Goal: Task Accomplishment & Management: Use online tool/utility

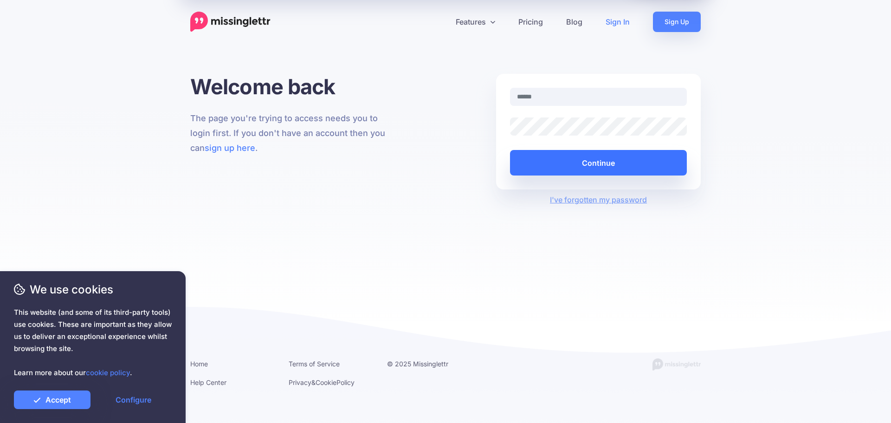
type input "**********"
click at [614, 163] on button "Continue" at bounding box center [598, 163] width 177 height 26
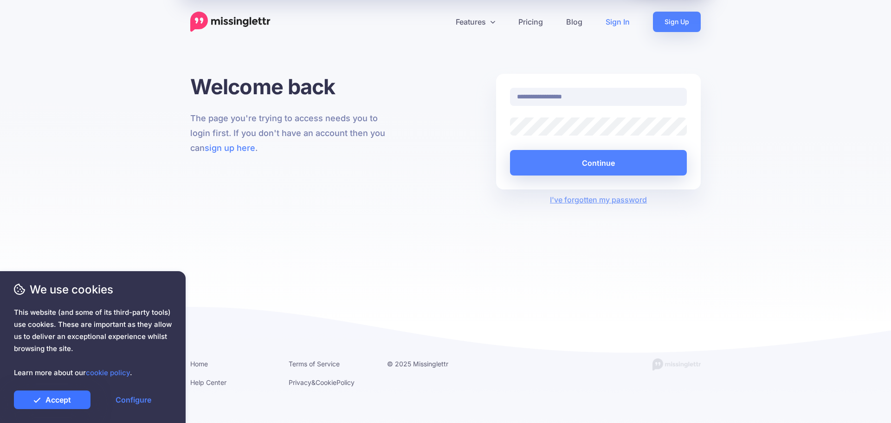
click at [66, 399] on link "Accept" at bounding box center [52, 399] width 77 height 19
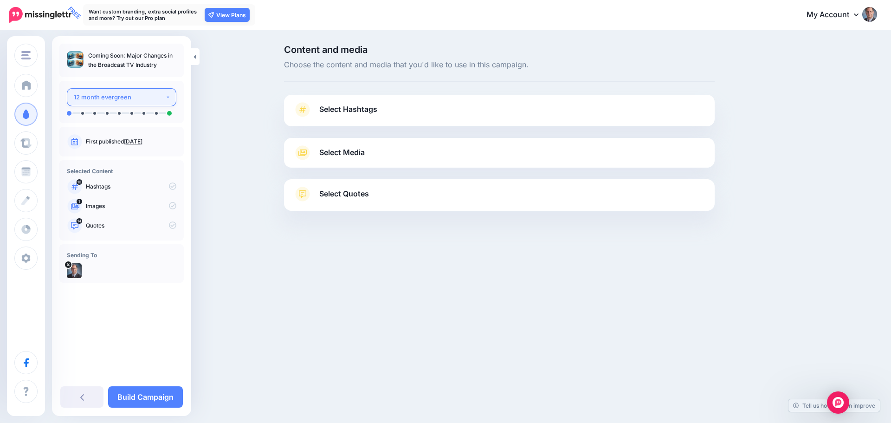
click at [162, 94] on div "12 month evergreen" at bounding box center [119, 97] width 91 height 11
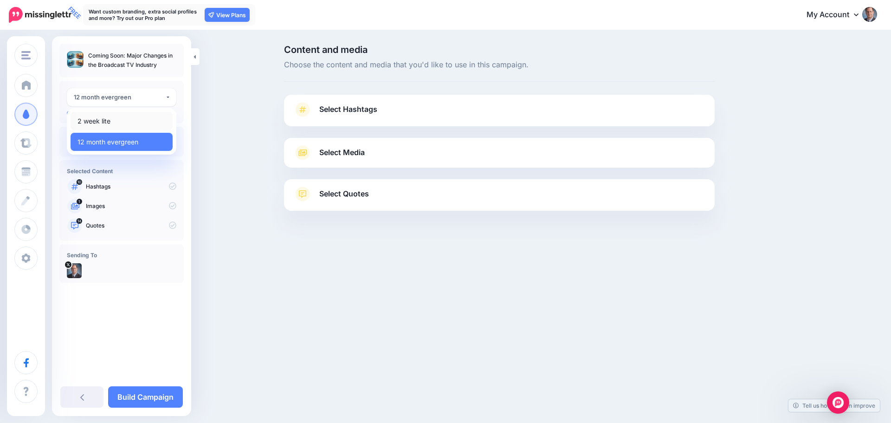
click at [99, 122] on span "2 week lite" at bounding box center [93, 121] width 33 height 11
select select "******"
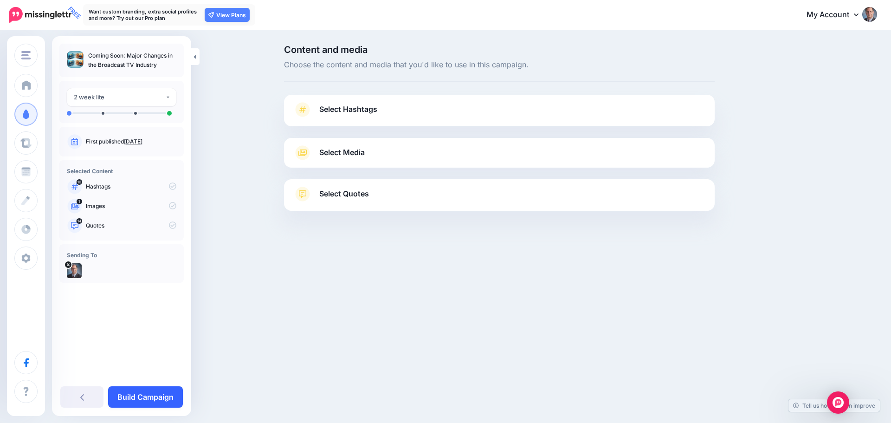
click at [144, 391] on link "Build Campaign" at bounding box center [145, 396] width 75 height 21
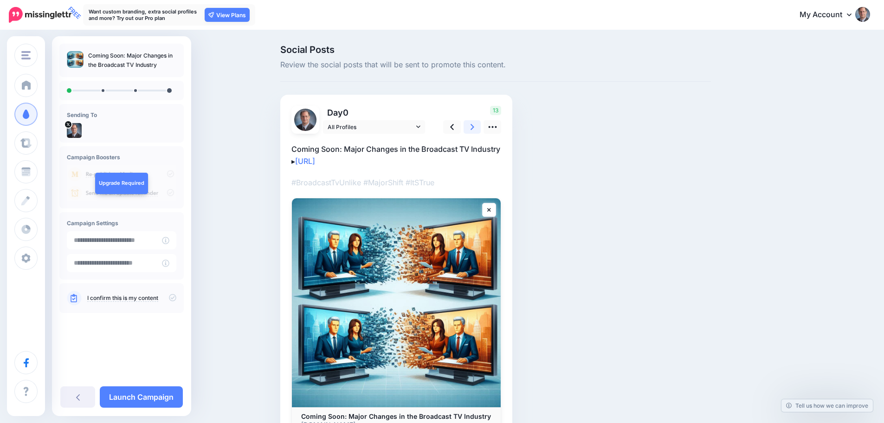
click at [474, 125] on icon at bounding box center [473, 127] width 4 height 10
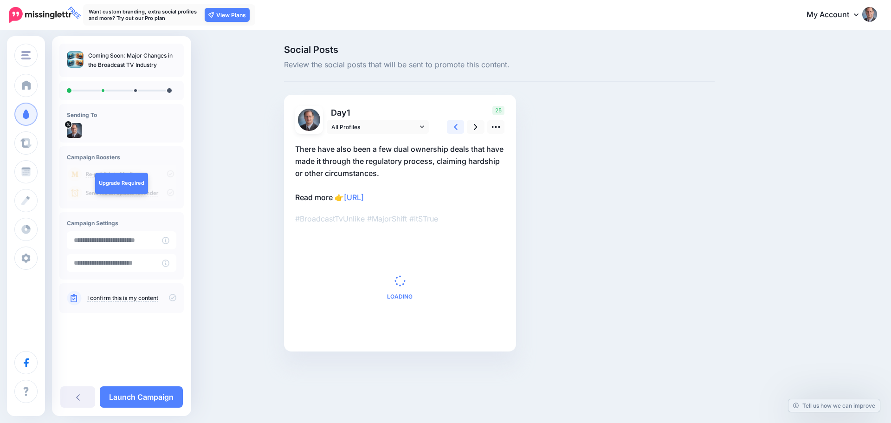
click at [458, 125] on link at bounding box center [456, 126] width 18 height 13
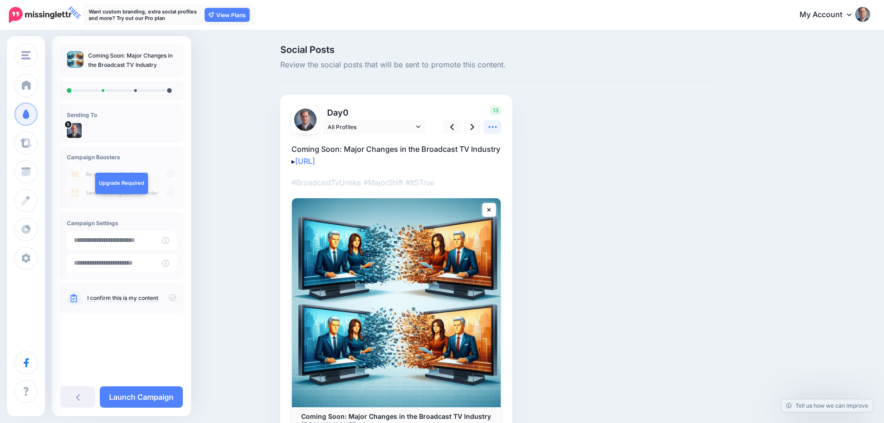
click at [496, 127] on icon at bounding box center [492, 127] width 8 height 2
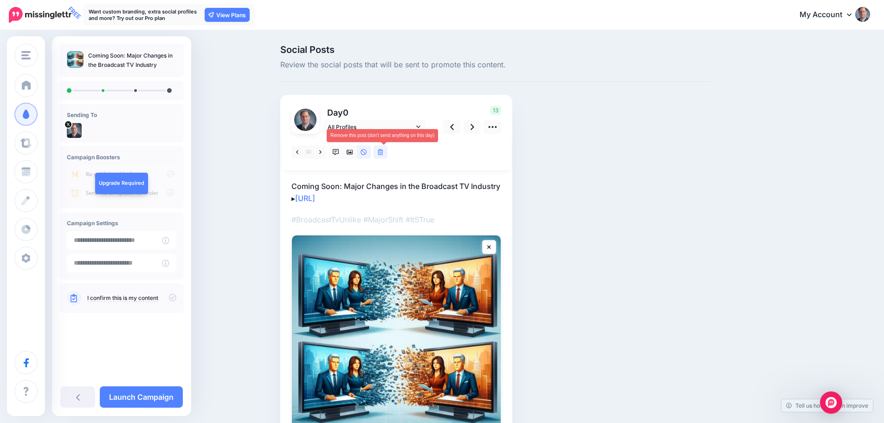
click at [383, 150] on icon at bounding box center [381, 152] width 6 height 6
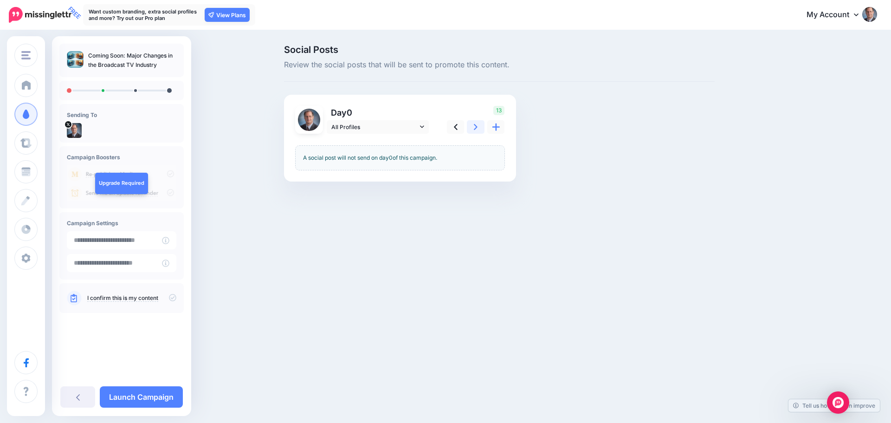
click at [476, 124] on icon at bounding box center [476, 127] width 4 height 10
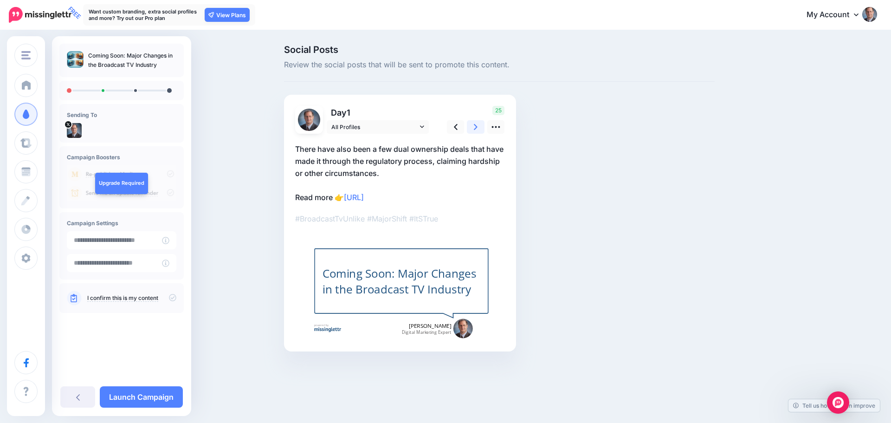
click at [476, 124] on icon at bounding box center [476, 127] width 4 height 10
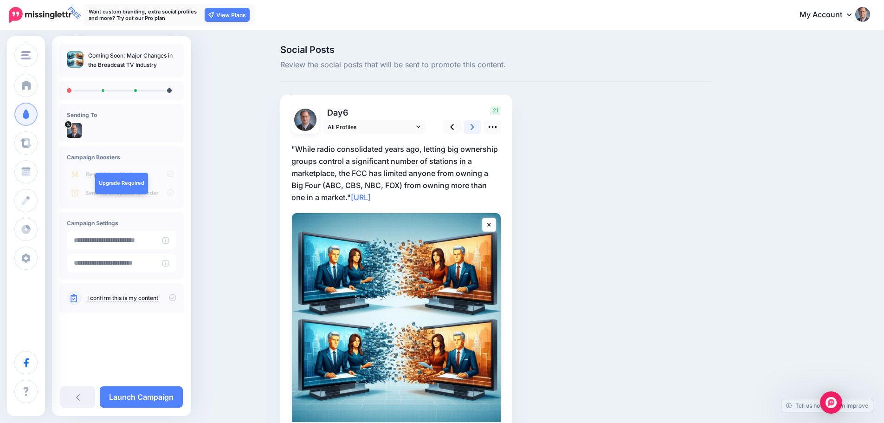
click at [474, 124] on icon at bounding box center [473, 127] width 4 height 10
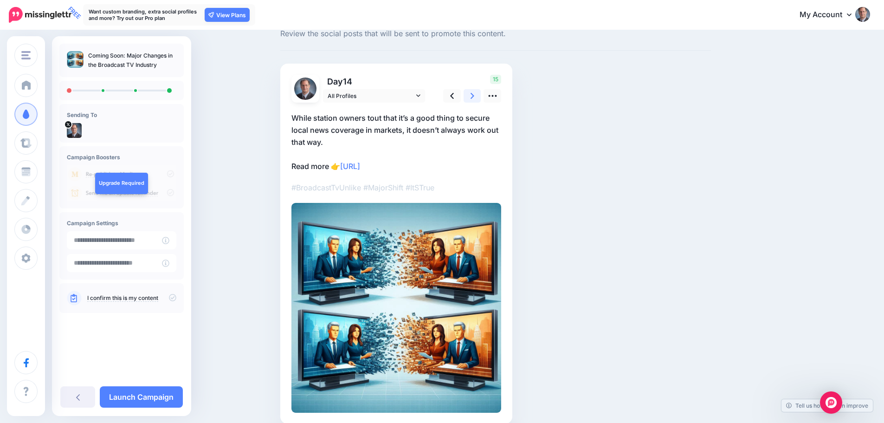
scroll to position [46, 0]
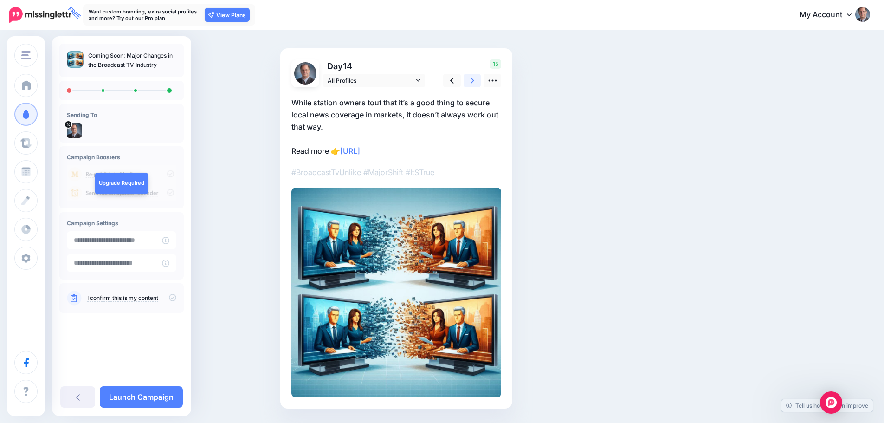
click at [474, 80] on icon at bounding box center [473, 81] width 4 height 10
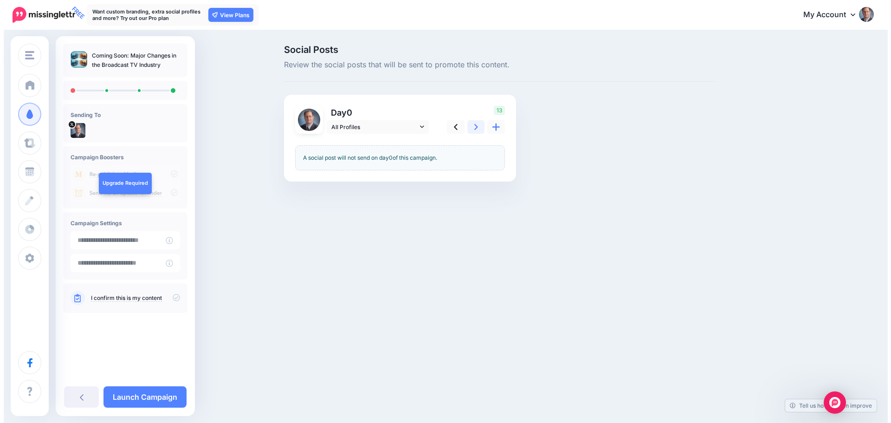
scroll to position [0, 0]
